Goal: Task Accomplishment & Management: Use online tool/utility

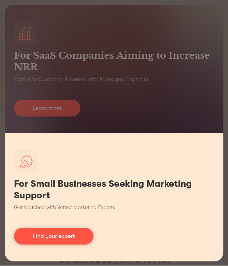
scroll to position [53, 0]
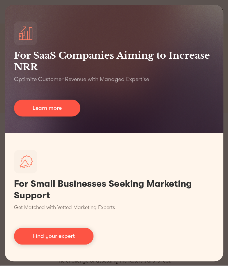
click at [225, 6] on div "For SaaS Companies Aiming to Increase NRR Optimize Customer Revenue with Manage…" at bounding box center [114, 133] width 228 height 266
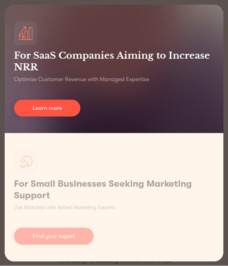
click at [49, 17] on div "For SaaS Companies Aiming to Increase NRR Optimize Customer Revenue with Manage…" at bounding box center [114, 69] width 218 height 128
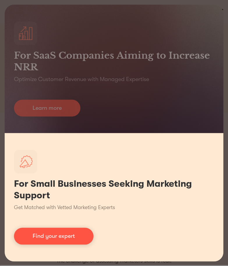
click at [126, 166] on div "For Small Businesses Seeking Marketing Support Get Matched with Vetted Marketin…" at bounding box center [114, 197] width 218 height 128
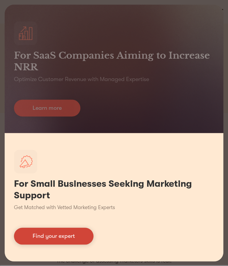
click at [90, 236] on link "Find your expert" at bounding box center [53, 236] width 79 height 17
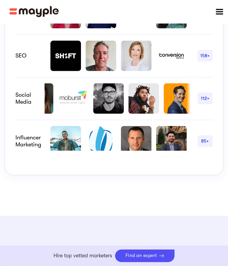
scroll to position [0, 65]
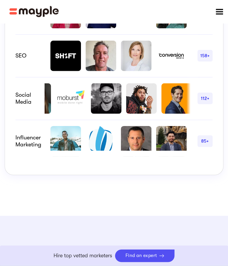
click at [135, 114] on img at bounding box center [141, 98] width 31 height 31
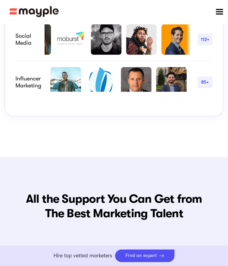
scroll to position [536, 0]
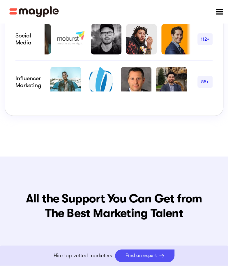
click at [203, 85] on div "85+" at bounding box center [204, 81] width 15 height 7
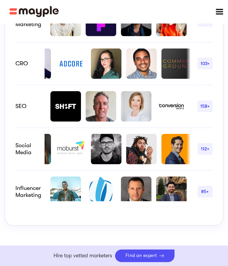
scroll to position [428, 0]
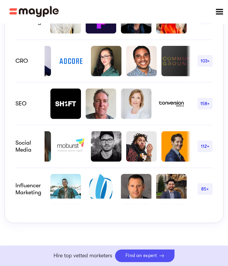
click at [201, 152] on div "112+" at bounding box center [204, 147] width 15 height 12
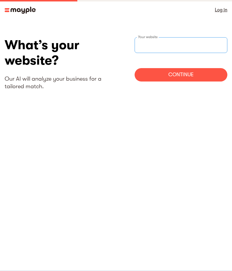
click at [144, 47] on input "websiteStep" at bounding box center [181, 45] width 93 height 16
type input "[URL][DOMAIN_NAME]"
click at [149, 76] on div "Continue" at bounding box center [181, 74] width 93 height 13
click at [146, 46] on input "websiteStep" at bounding box center [181, 45] width 93 height 16
type input "https://www.craverbaby.com"
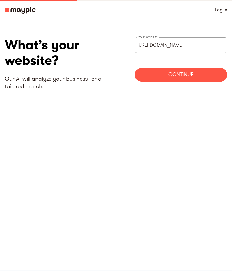
click at [183, 75] on div "Continue" at bounding box center [181, 74] width 93 height 13
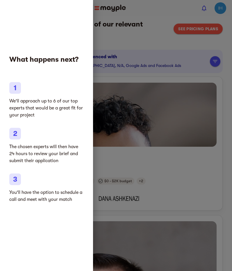
click at [109, 163] on div at bounding box center [116, 135] width 232 height 271
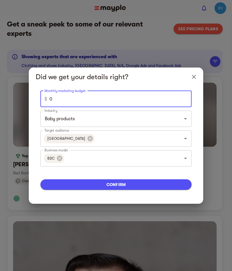
click at [183, 101] on input "0" at bounding box center [120, 99] width 142 height 16
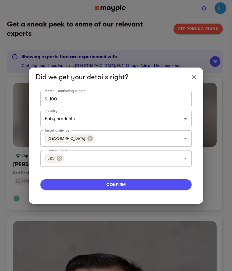
click at [154, 83] on div "Did we get your details right?" at bounding box center [116, 76] width 174 height 19
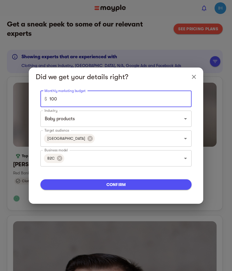
click at [149, 99] on input "100" at bounding box center [120, 99] width 142 height 16
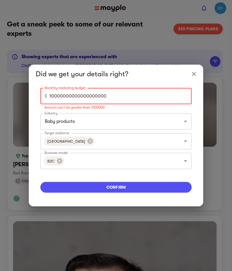
type input "100000000000000000000"
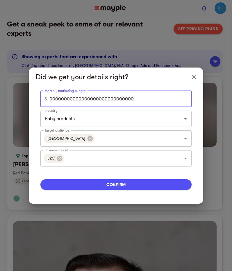
type input "000000000000000000000000000000"
click at [50, 100] on input "000000000000000000000000000000" at bounding box center [120, 99] width 142 height 16
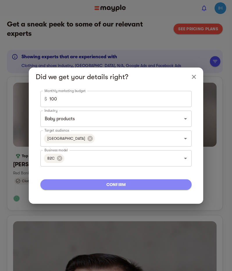
click at [125, 186] on span "confirm" at bounding box center [116, 184] width 142 height 7
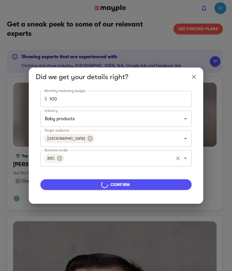
type input "5000"
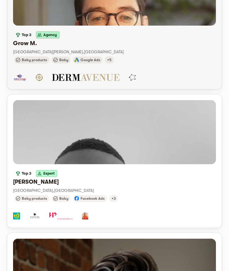
scroll to position [124, 0]
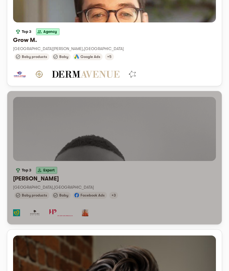
click at [83, 149] on div "button" at bounding box center [114, 129] width 203 height 64
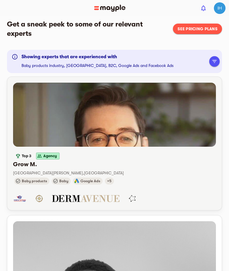
click at [86, 155] on div "Top 3 Agency" at bounding box center [114, 155] width 203 height 9
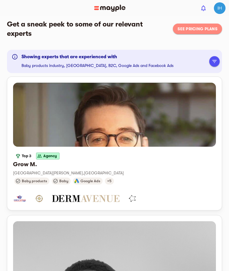
click at [187, 31] on span "See pricing plans" at bounding box center [198, 28] width 40 height 7
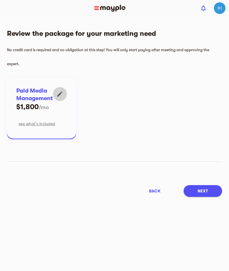
click at [59, 92] on icon "button" at bounding box center [59, 93] width 7 height 7
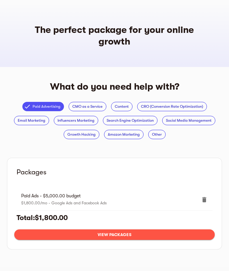
scroll to position [14, 0]
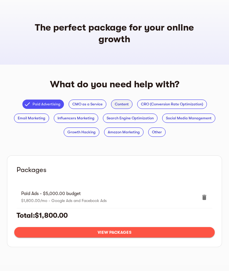
click at [116, 103] on span "Content" at bounding box center [121, 104] width 21 height 7
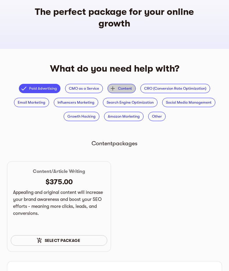
scroll to position [30, 0]
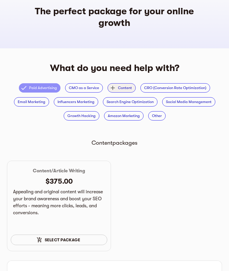
click at [22, 84] on icon at bounding box center [23, 87] width 7 height 7
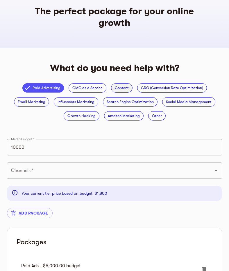
click at [115, 85] on span "Content" at bounding box center [121, 87] width 21 height 7
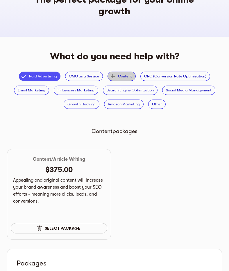
scroll to position [41, 0]
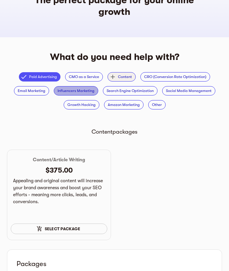
click at [90, 90] on span "Influencers Marketing" at bounding box center [76, 90] width 44 height 7
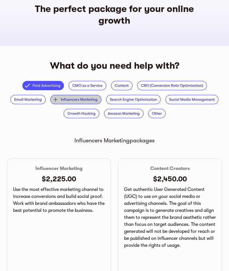
scroll to position [0, 0]
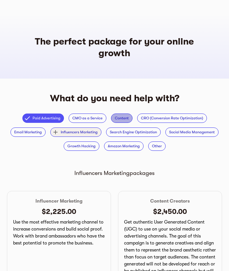
click at [120, 116] on span "Content" at bounding box center [121, 117] width 21 height 7
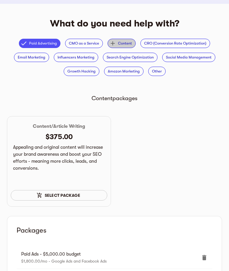
scroll to position [75, 0]
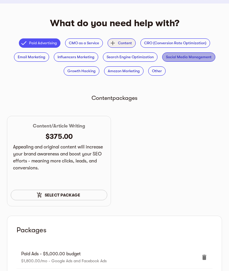
click at [176, 58] on span "Social Media Management" at bounding box center [188, 56] width 53 height 7
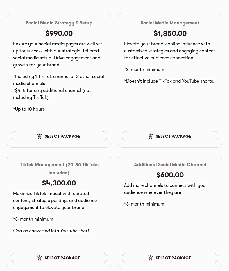
scroll to position [0, 0]
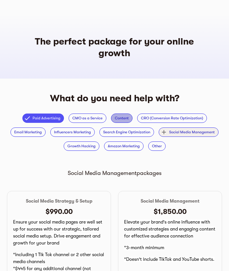
click at [120, 121] on span "Content" at bounding box center [121, 117] width 21 height 7
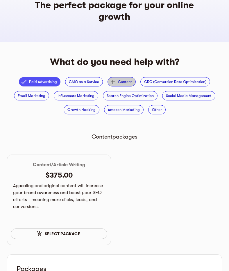
scroll to position [33, 0]
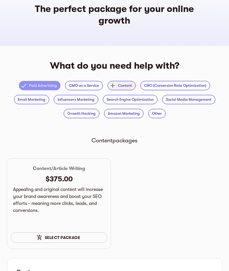
click at [33, 87] on span "Paid Advertising" at bounding box center [43, 85] width 35 height 7
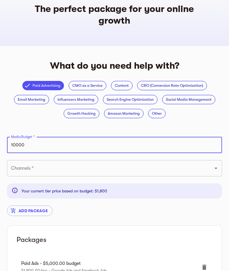
click at [37, 148] on input "10000" at bounding box center [114, 145] width 215 height 16
click at [47, 152] on input "83" at bounding box center [114, 145] width 215 height 16
type input "100"
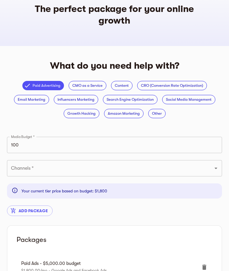
click at [37, 128] on div "What do you need help with? Paid Advertising CMO as a Service Content CRO (Conv…" at bounding box center [114, 137] width 224 height 165
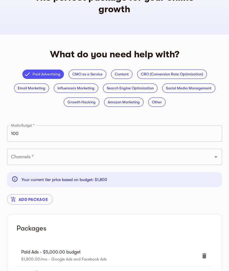
scroll to position [44, 0]
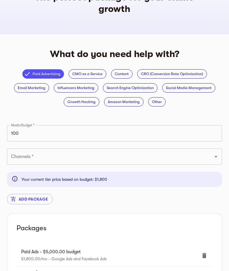
click at [46, 161] on input "Channels *" at bounding box center [107, 156] width 194 height 11
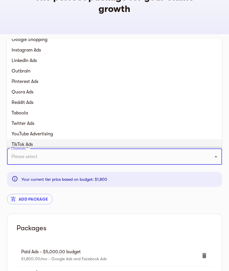
scroll to position [0, 0]
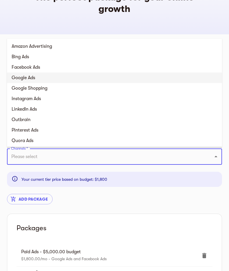
click at [23, 78] on li "Google Ads" at bounding box center [114, 77] width 215 height 10
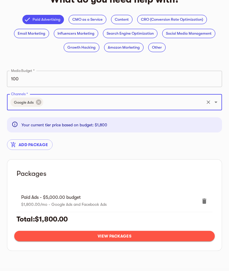
scroll to position [102, 0]
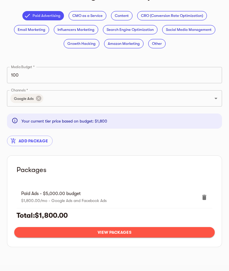
click at [73, 146] on div "Add package" at bounding box center [114, 140] width 222 height 17
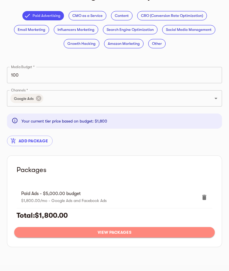
click at [123, 230] on span "View packages" at bounding box center [114, 231] width 191 height 7
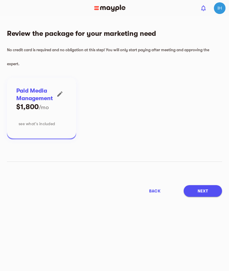
click at [49, 125] on span "see what’s included" at bounding box center [37, 123] width 36 height 7
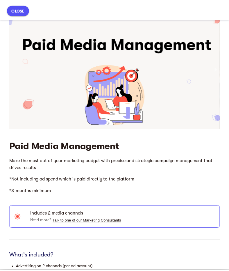
scroll to position [8, 0]
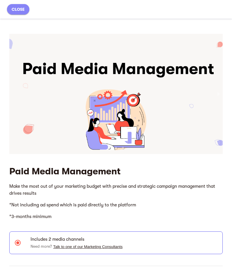
click at [22, 9] on span "close" at bounding box center [18, 9] width 13 height 7
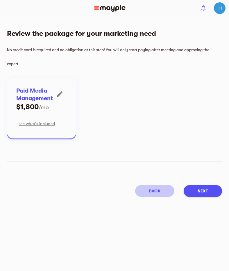
click at [159, 192] on span "back" at bounding box center [154, 190] width 11 height 7
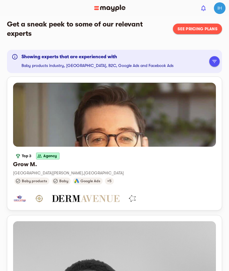
click at [203, 31] on span "See pricing plans" at bounding box center [198, 28] width 40 height 7
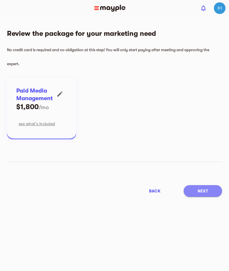
click at [200, 190] on span "Next" at bounding box center [203, 190] width 10 height 7
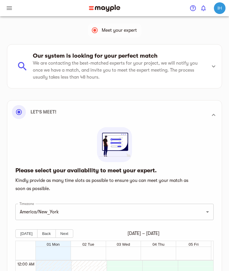
scroll to position [164, 0]
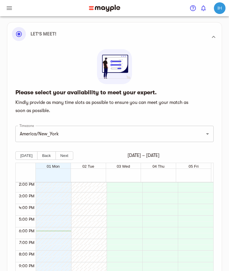
scroll to position [73, 0]
